Goal: Task Accomplishment & Management: Use online tool/utility

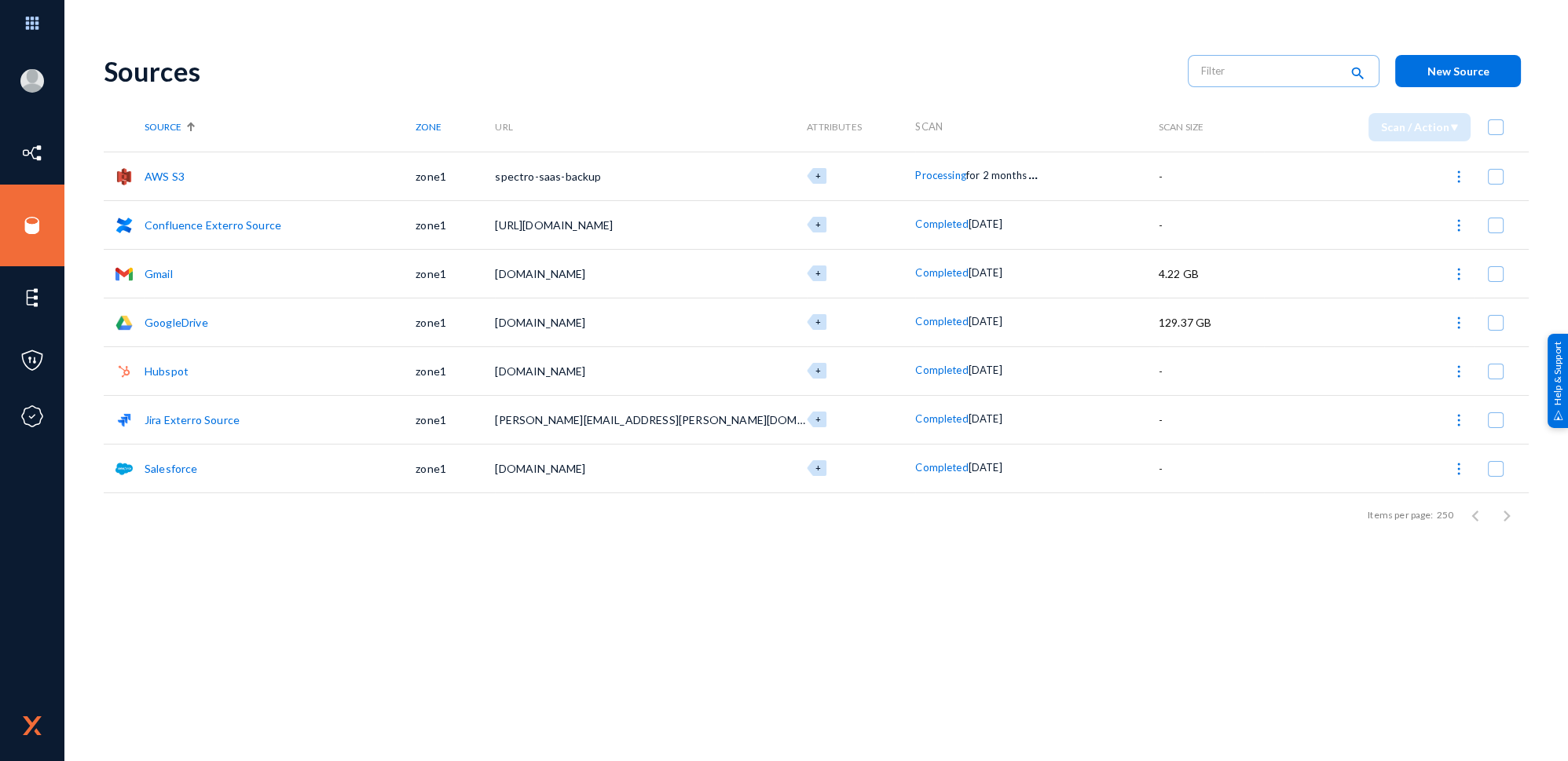
click at [1459, 181] on img at bounding box center [1458, 176] width 16 height 16
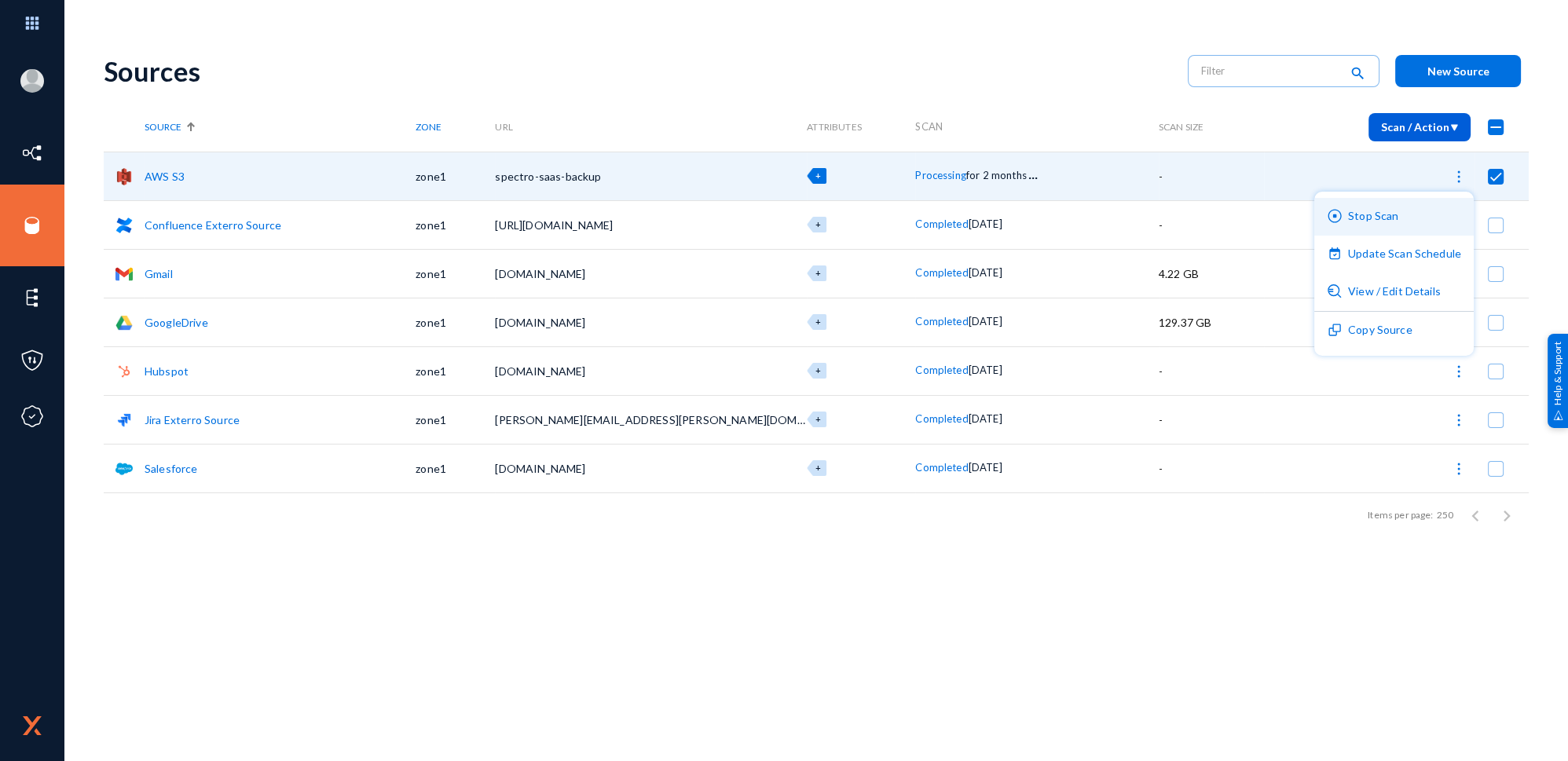
click at [1409, 226] on button "Stop Scan" at bounding box center [1394, 217] width 159 height 38
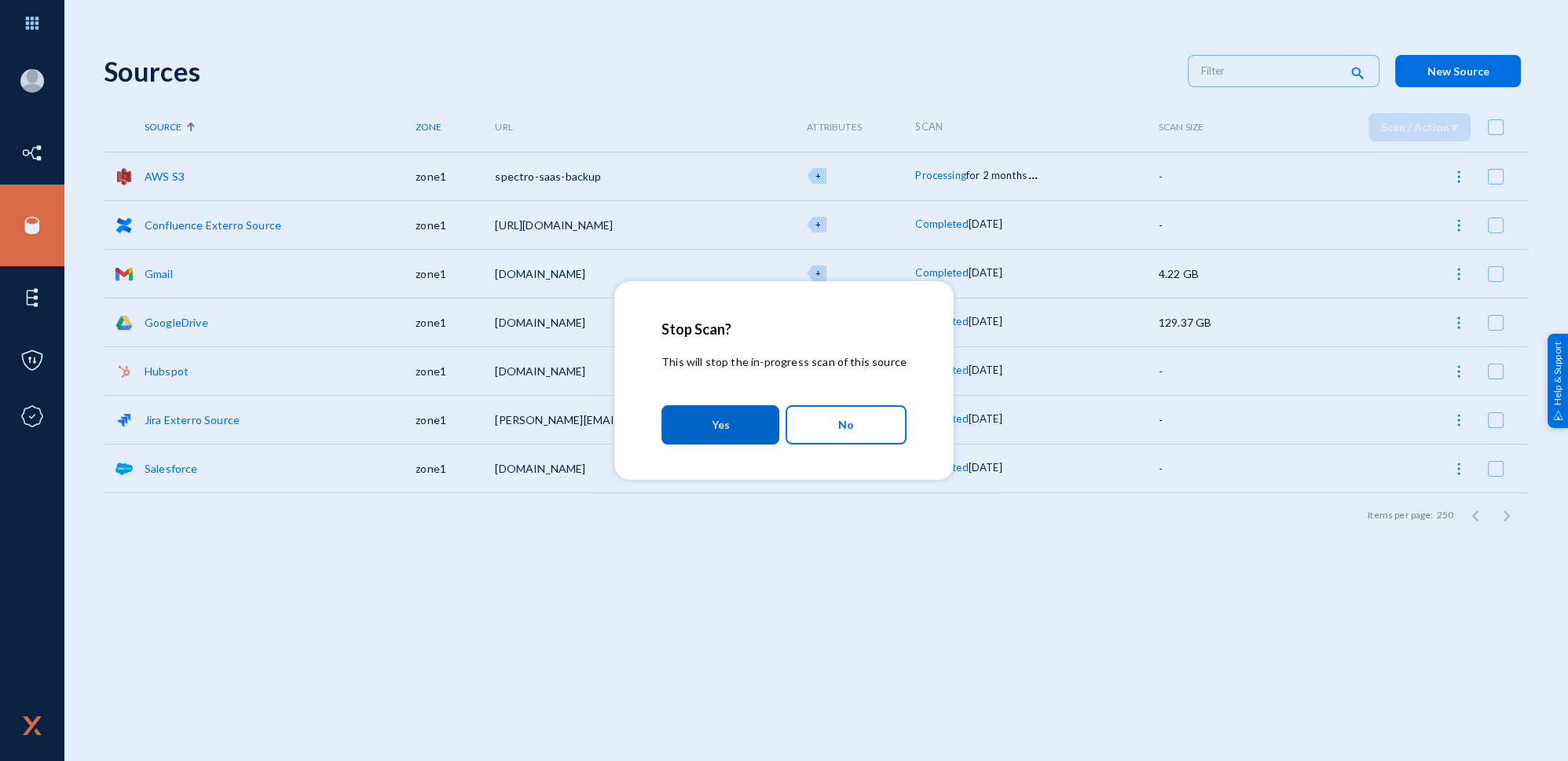
click at [743, 439] on mat-dialog-actions "Yes No" at bounding box center [784, 425] width 245 height 53
click at [703, 404] on mat-dialog-actions "Yes No" at bounding box center [784, 425] width 245 height 53
click at [714, 419] on span "Yes" at bounding box center [721, 425] width 18 height 29
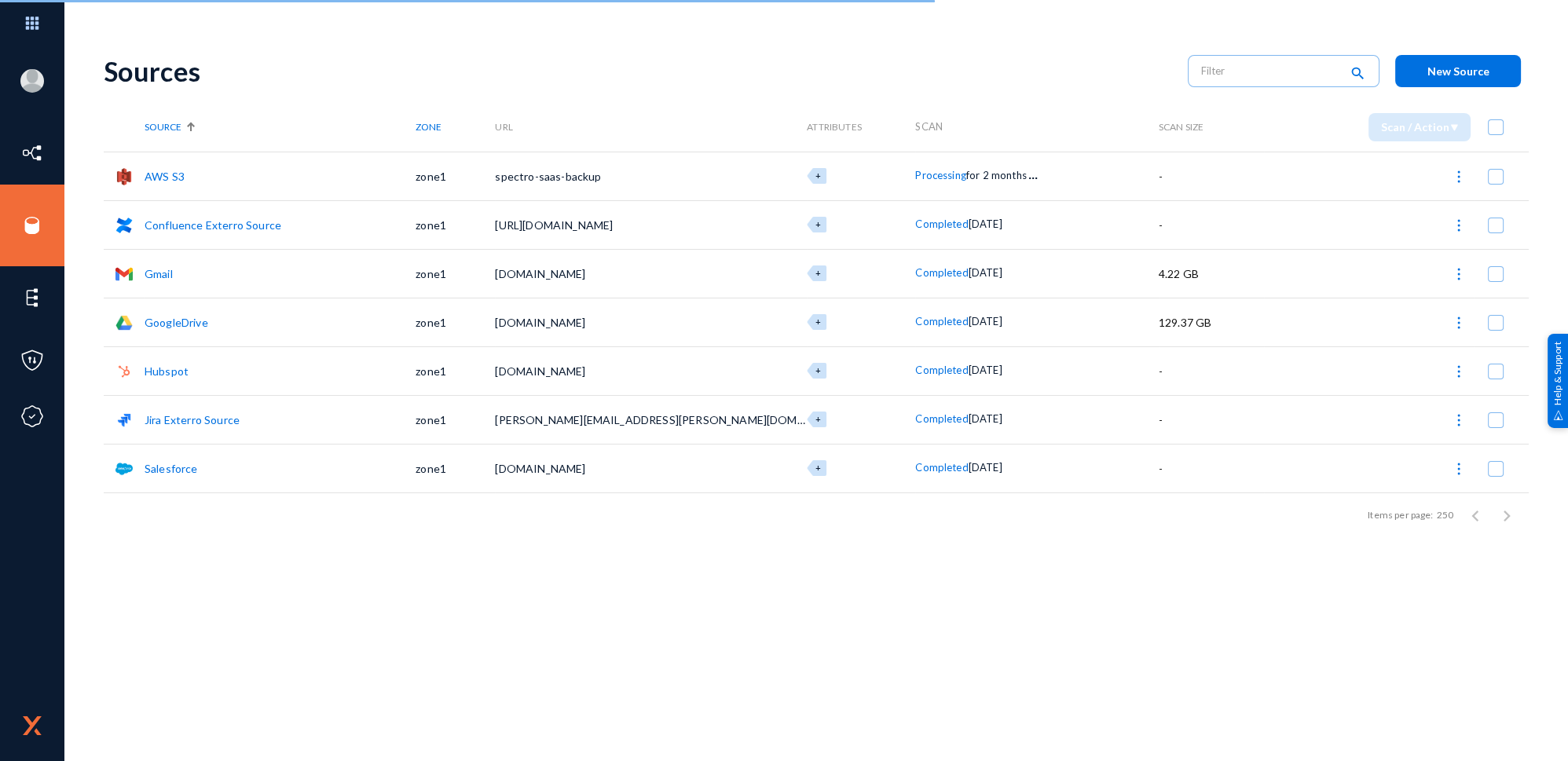
click at [1458, 180] on img at bounding box center [1458, 176] width 16 height 16
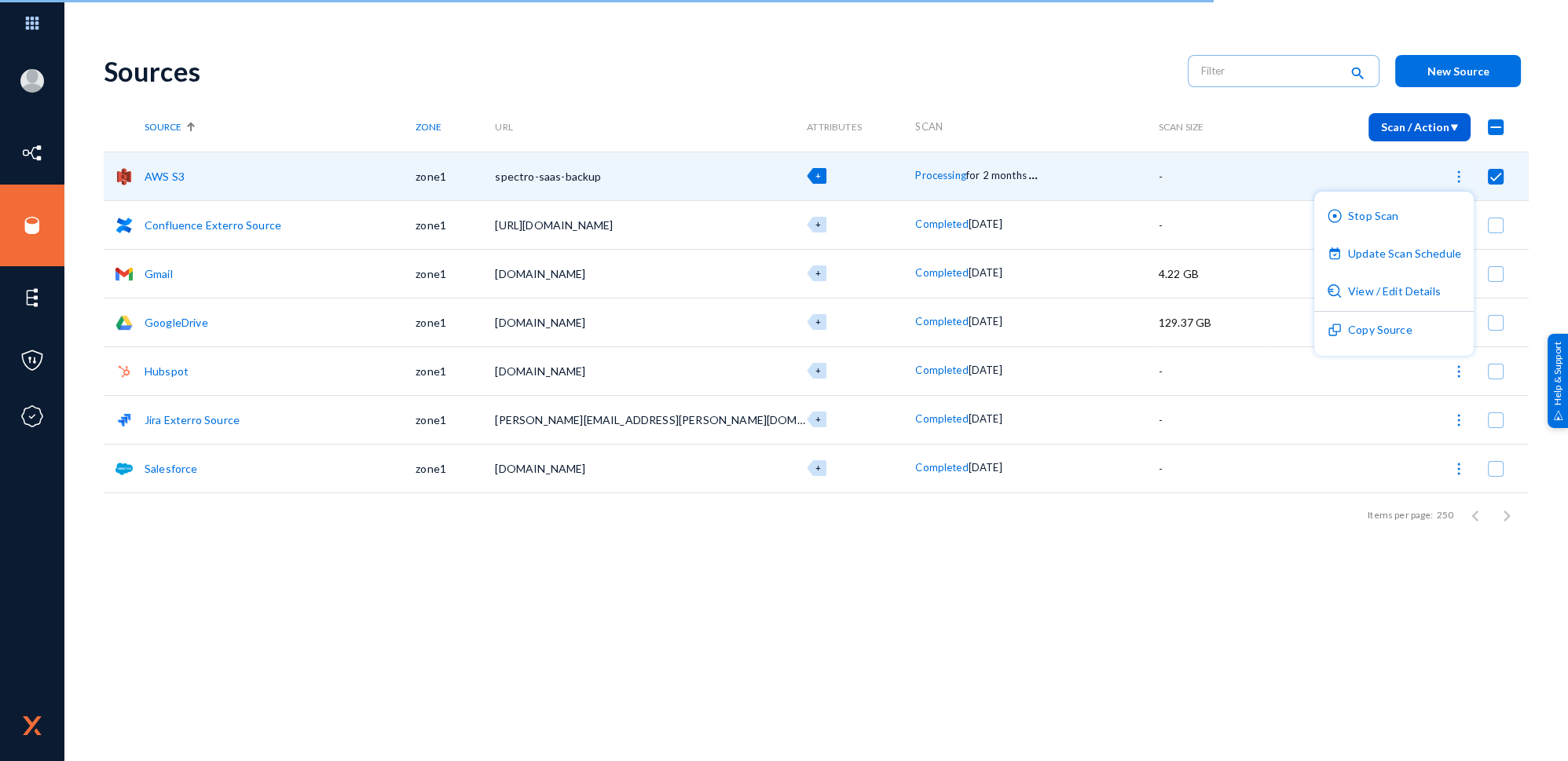
click at [1074, 590] on div at bounding box center [784, 380] width 1568 height 761
checkbox input "false"
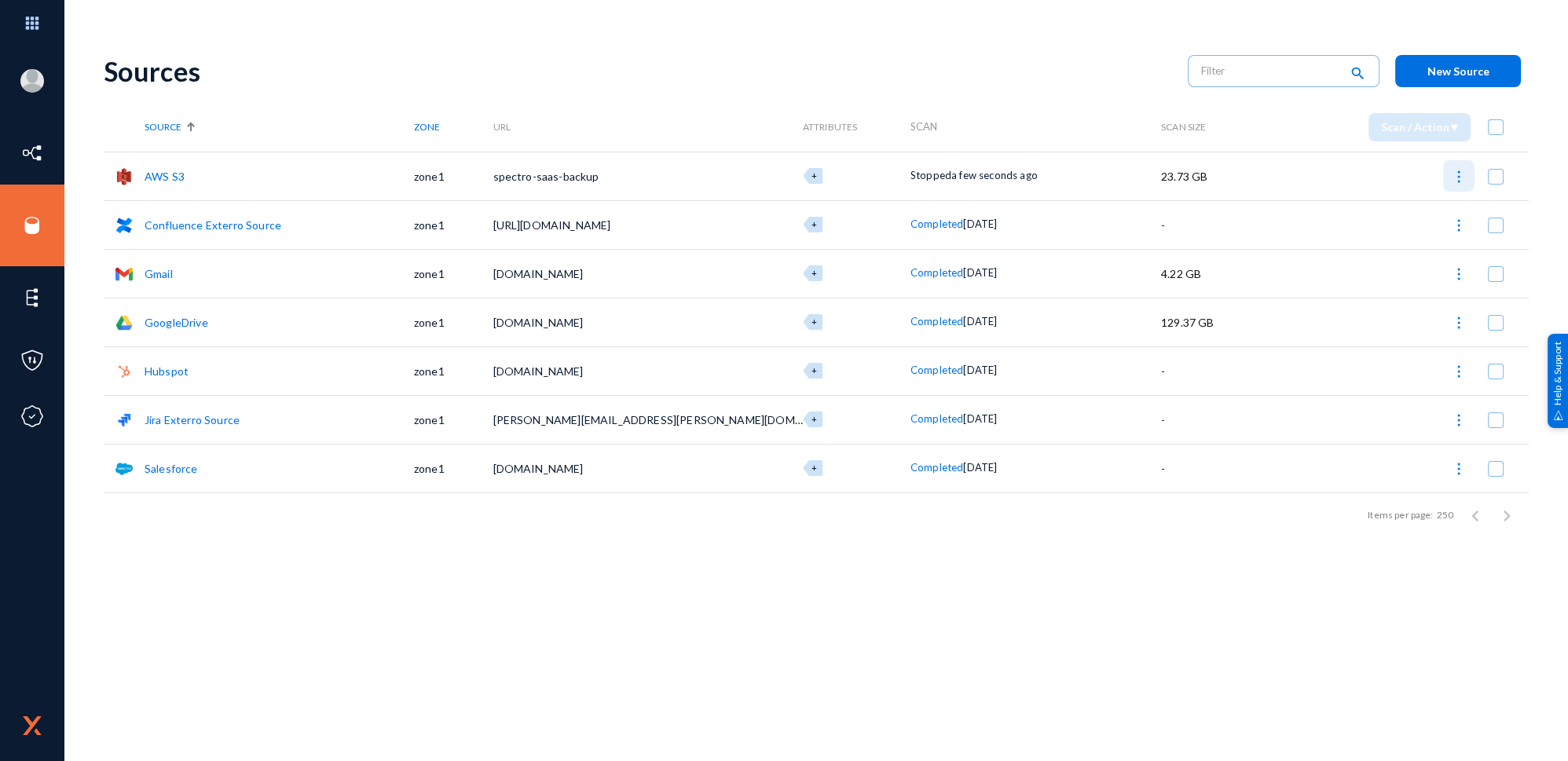
click at [1454, 178] on img at bounding box center [1458, 176] width 16 height 16
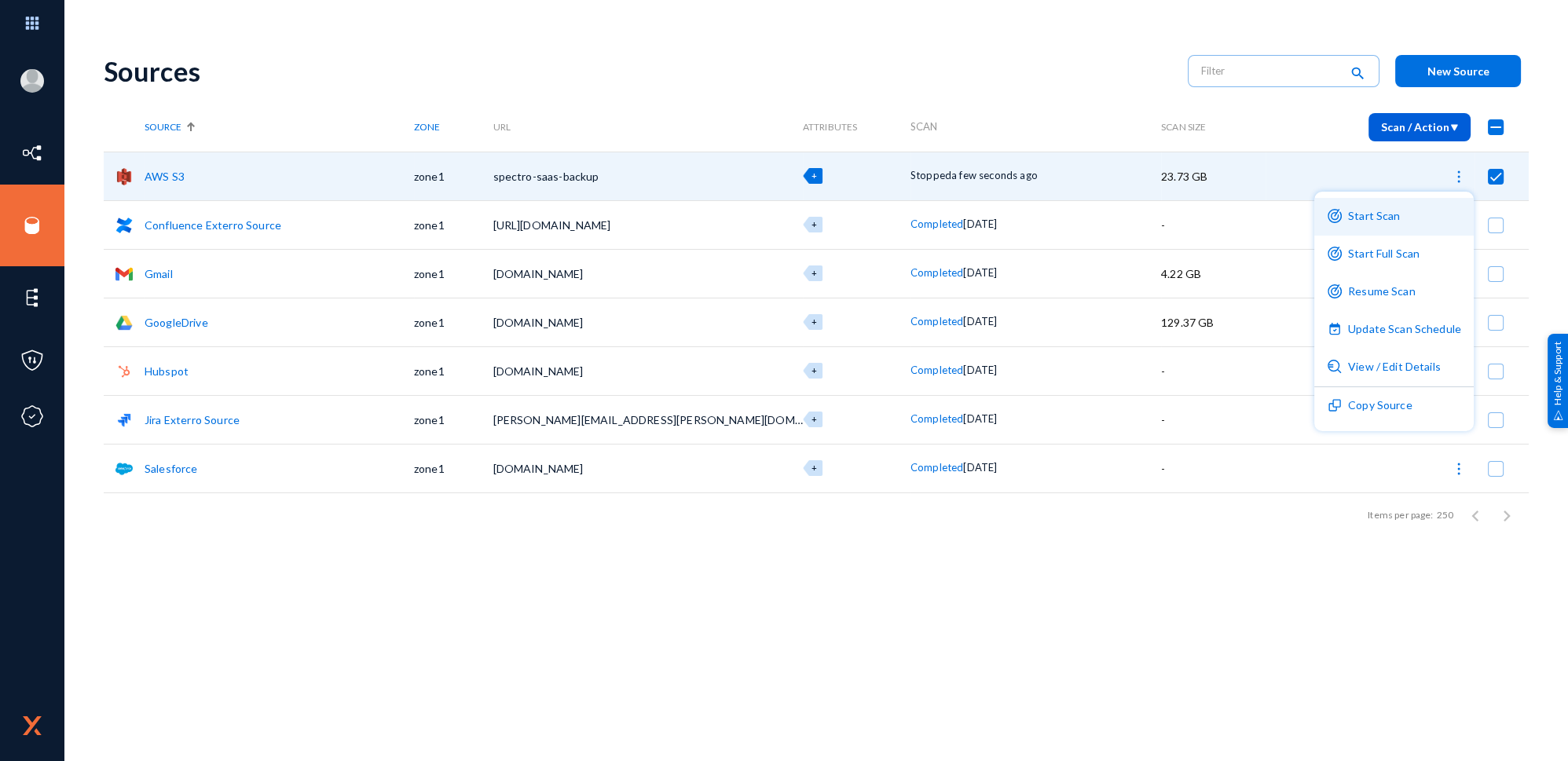
click at [1360, 223] on button "Start Scan" at bounding box center [1394, 217] width 159 height 38
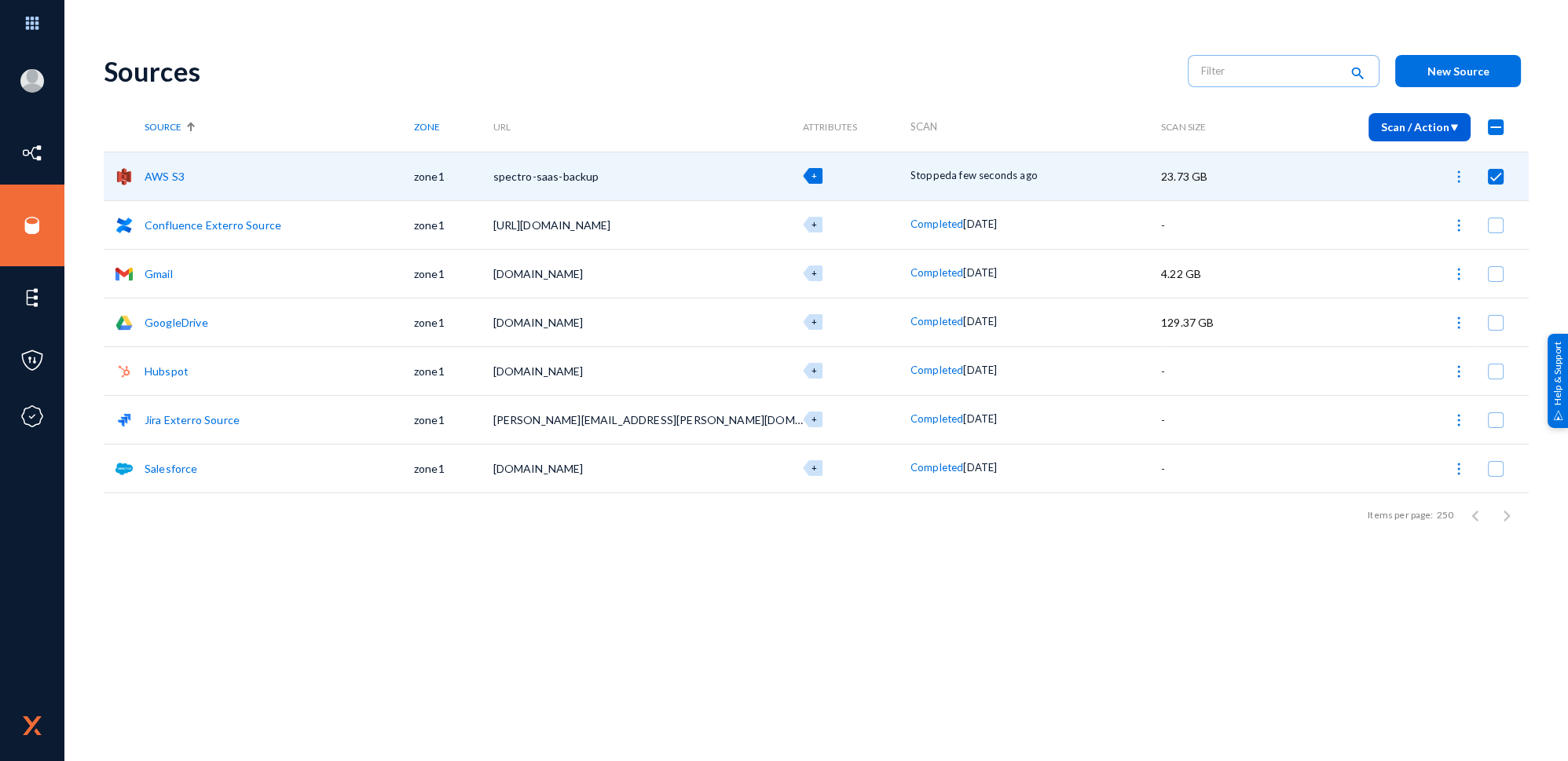
checkbox input "false"
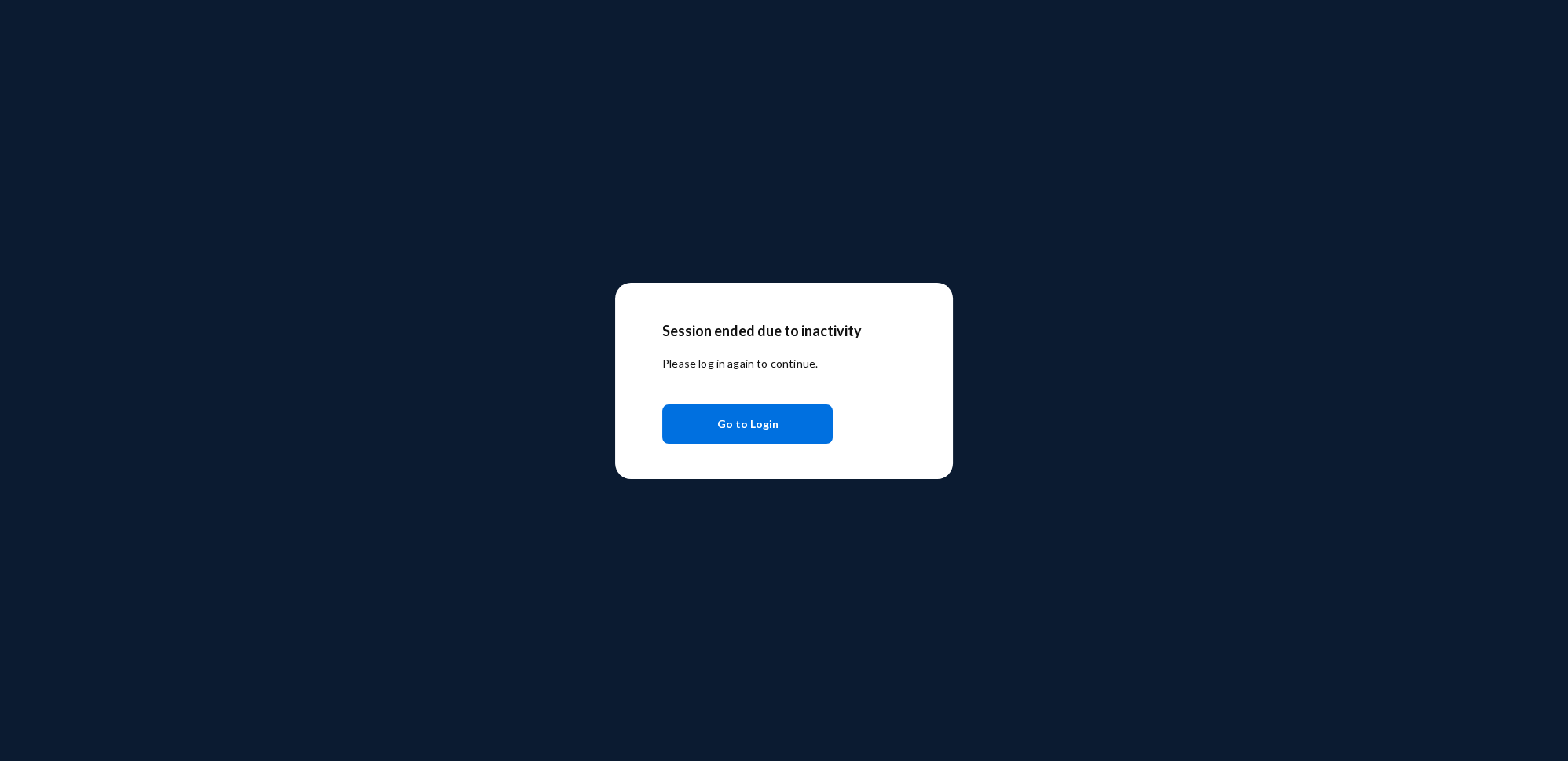
click at [796, 419] on button "Go to Login" at bounding box center [747, 424] width 171 height 40
